Goal: Navigation & Orientation: Find specific page/section

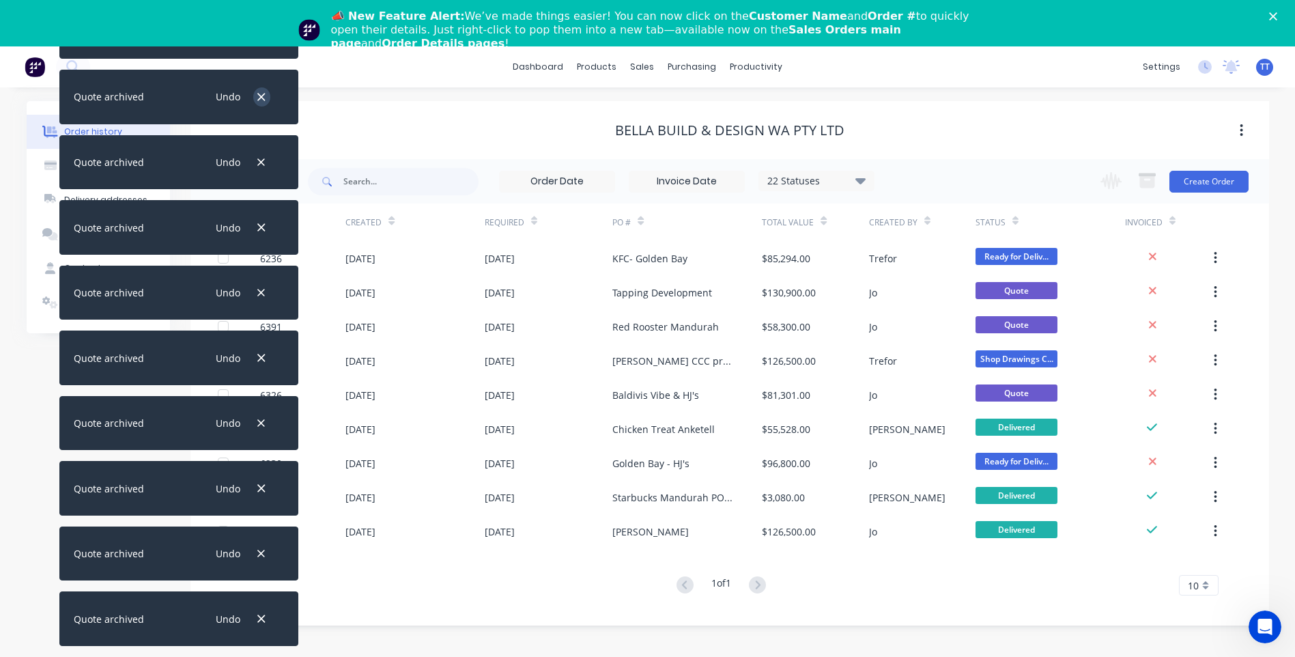
click at [257, 94] on icon "button" at bounding box center [261, 97] width 9 height 12
click at [263, 98] on icon "button" at bounding box center [262, 98] width 8 height 8
click at [257, 87] on div "Undo" at bounding box center [239, 97] width 89 height 35
click at [262, 96] on icon "button" at bounding box center [262, 98] width 8 height 8
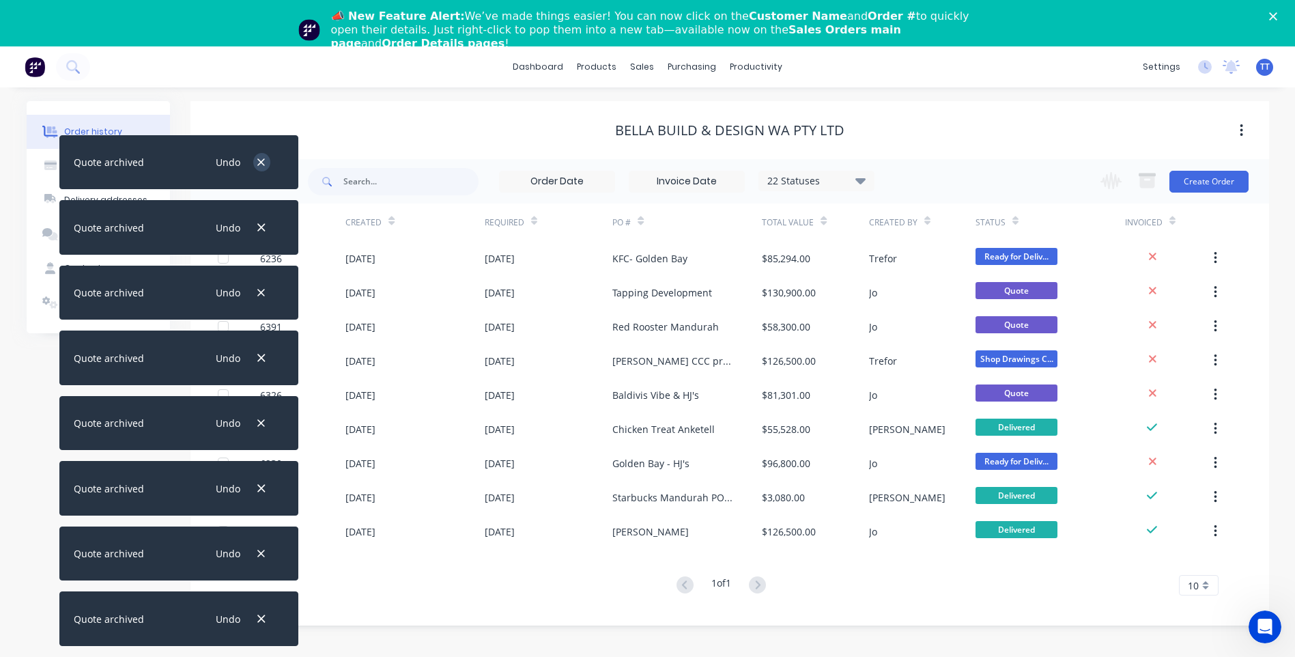
click at [266, 158] on icon "button" at bounding box center [261, 162] width 9 height 12
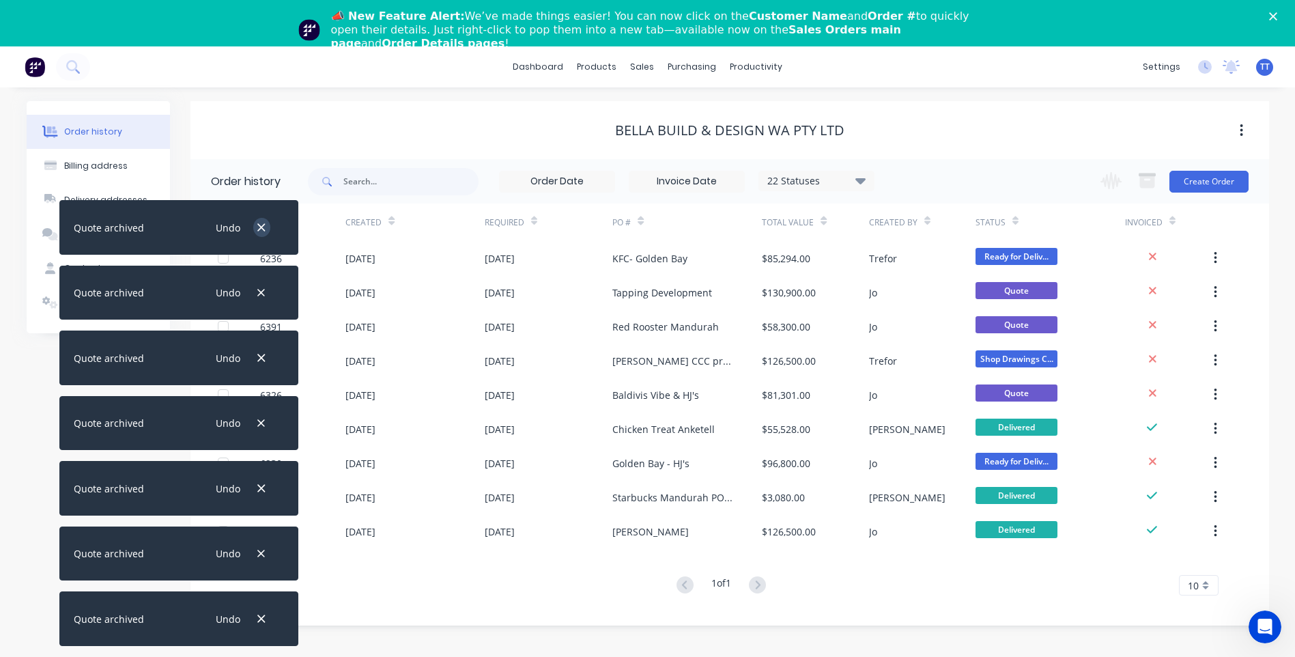
click at [262, 226] on icon "button" at bounding box center [262, 228] width 8 height 8
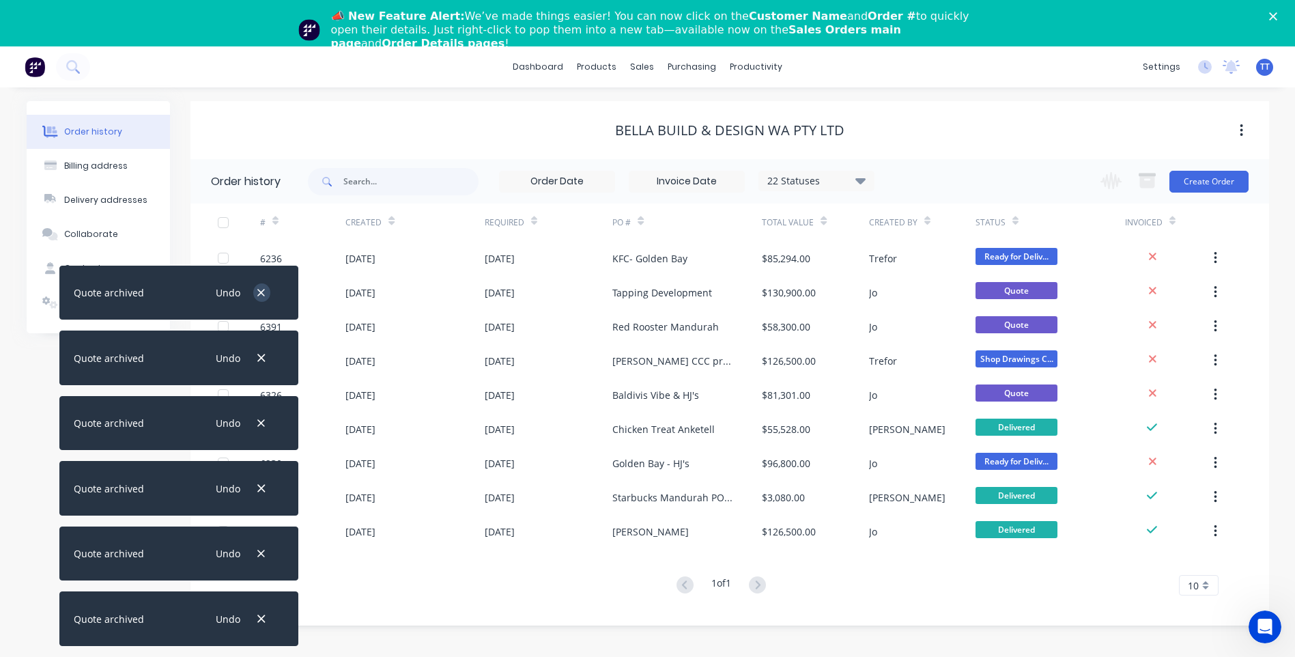
click at [261, 292] on icon "button" at bounding box center [262, 293] width 8 height 8
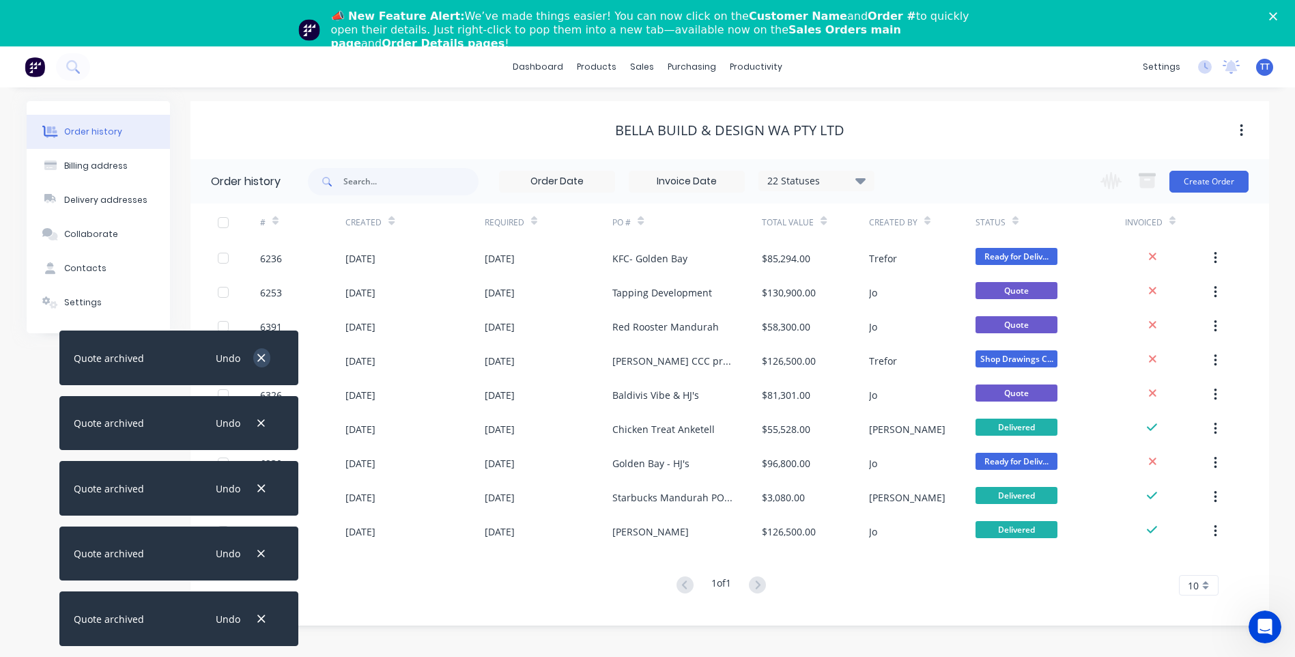
click at [259, 356] on icon "button" at bounding box center [262, 358] width 8 height 8
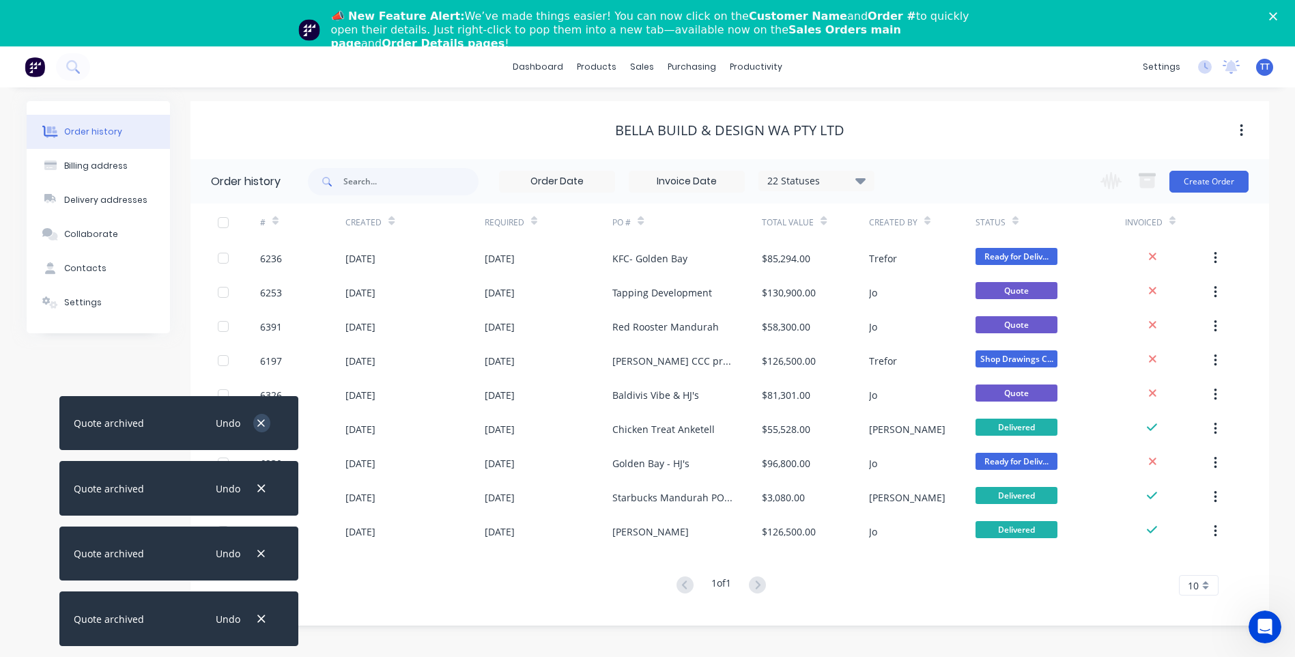
click at [262, 423] on icon "button" at bounding box center [262, 423] width 8 height 8
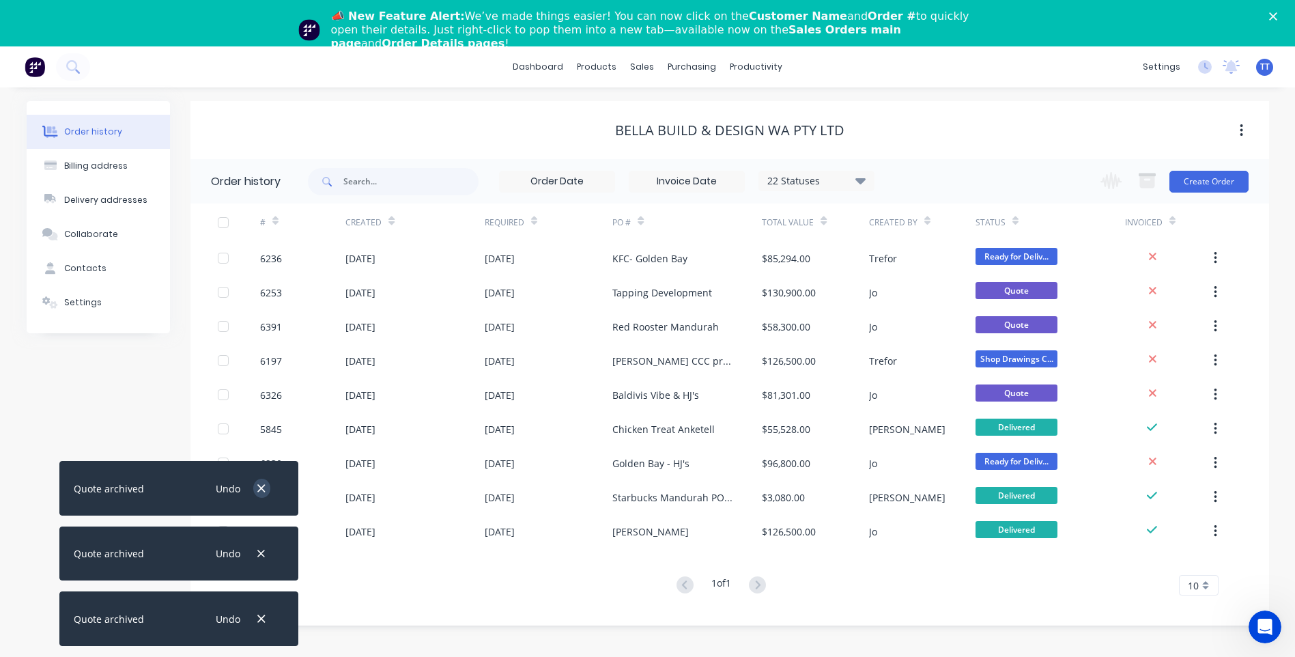
click at [261, 487] on icon "button" at bounding box center [261, 488] width 9 height 12
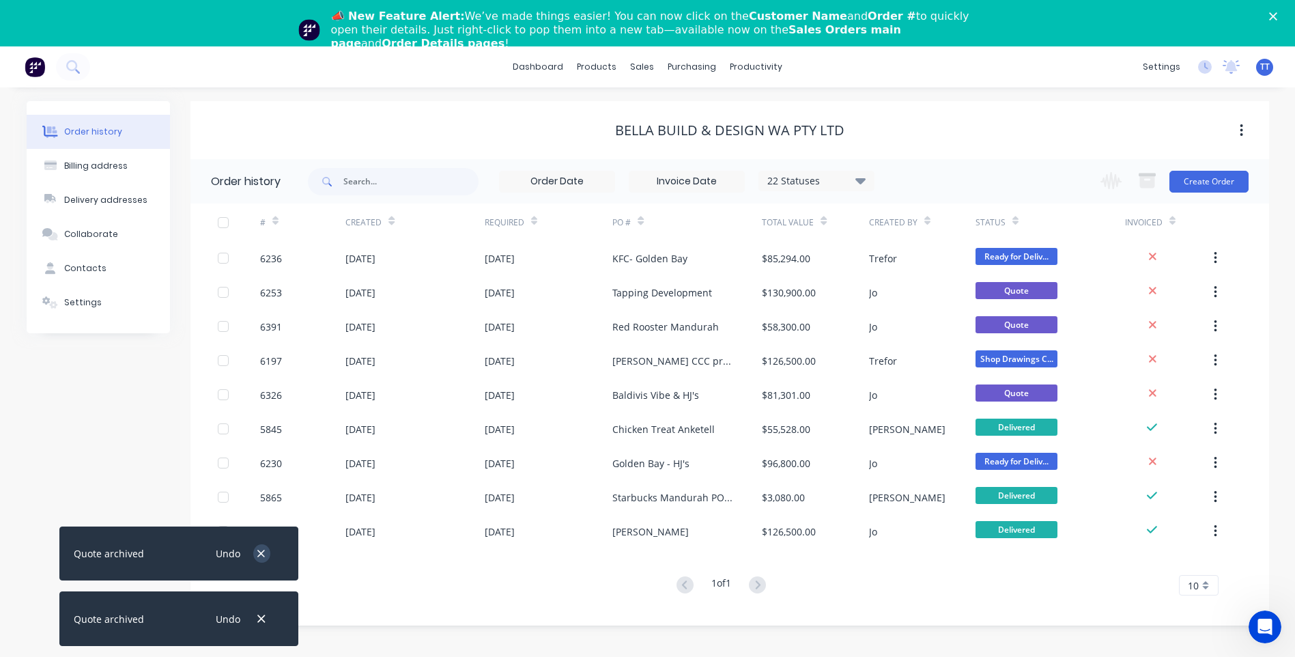
click at [262, 552] on icon "button" at bounding box center [262, 554] width 8 height 8
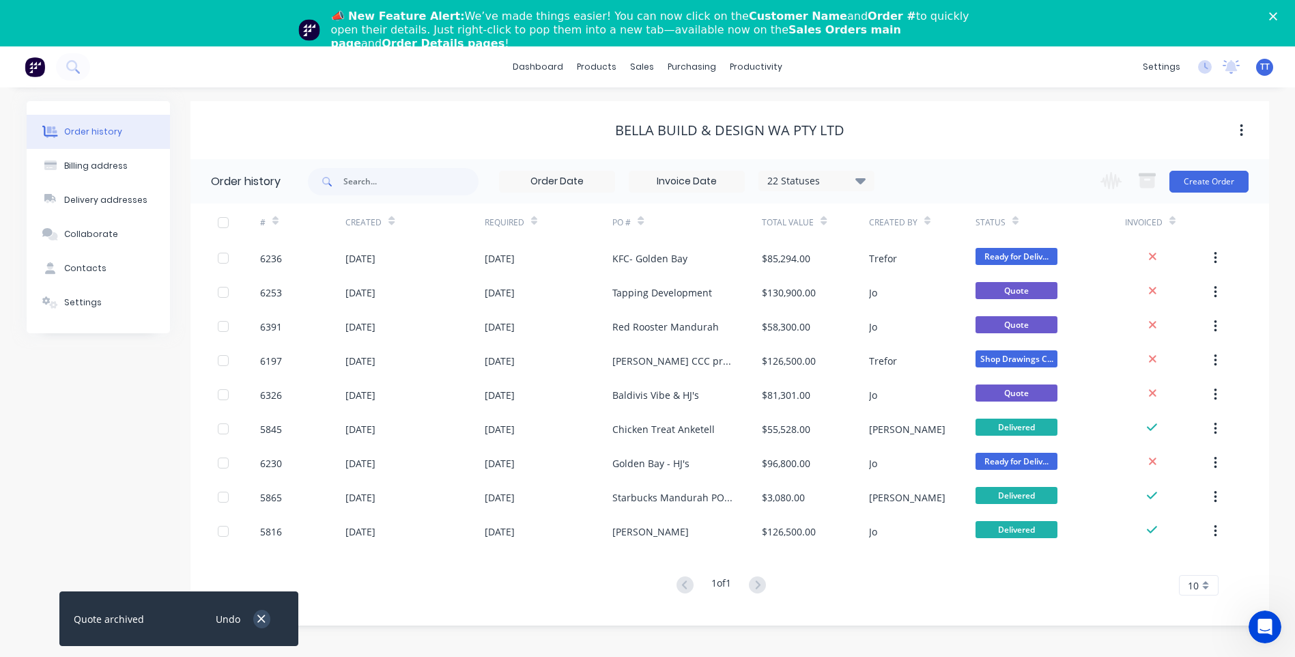
click at [257, 618] on icon "button" at bounding box center [261, 618] width 9 height 12
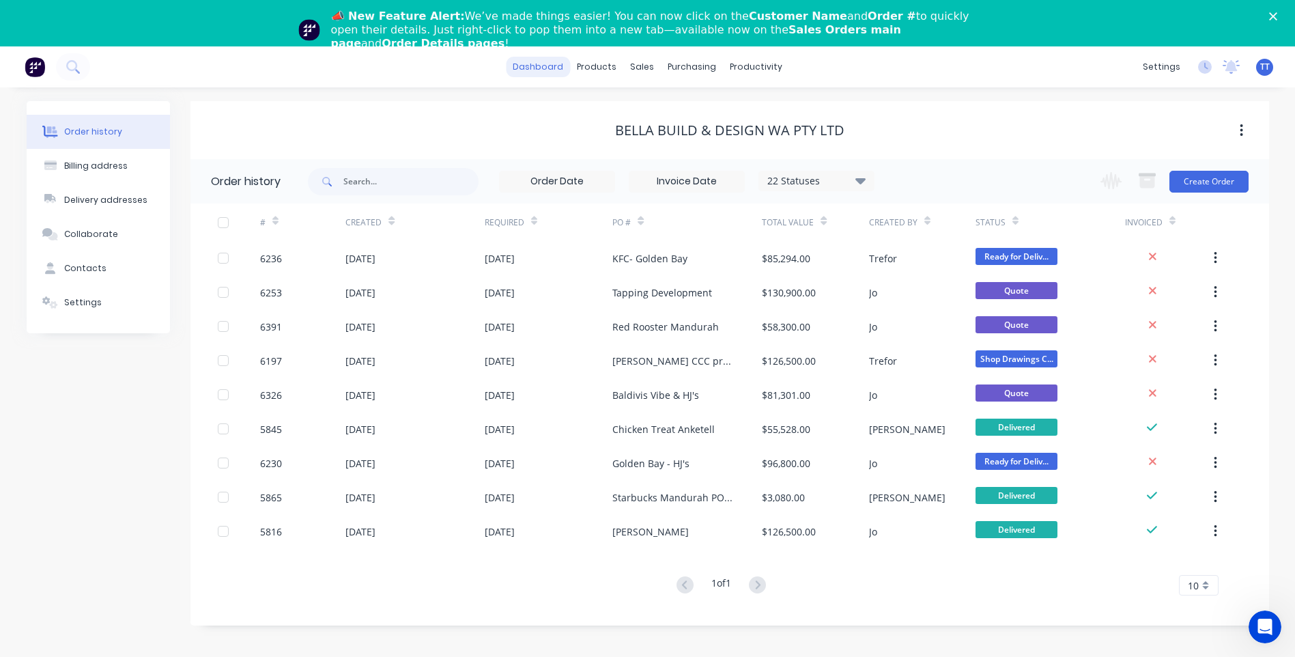
click at [550, 69] on link "dashboard" at bounding box center [538, 67] width 64 height 20
